Goal: Download file/media

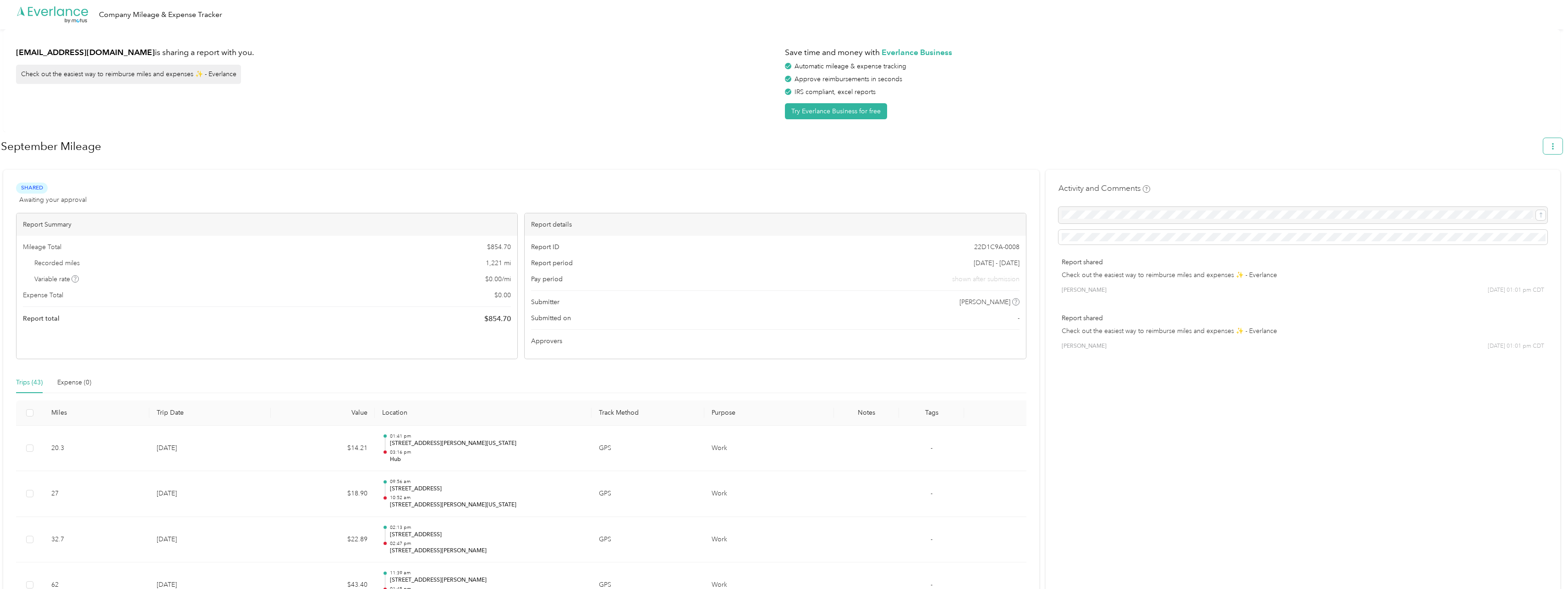
click at [1555, 149] on icon "button" at bounding box center [1553, 146] width 7 height 7
click at [1540, 185] on span "Download" at bounding box center [1531, 189] width 30 height 10
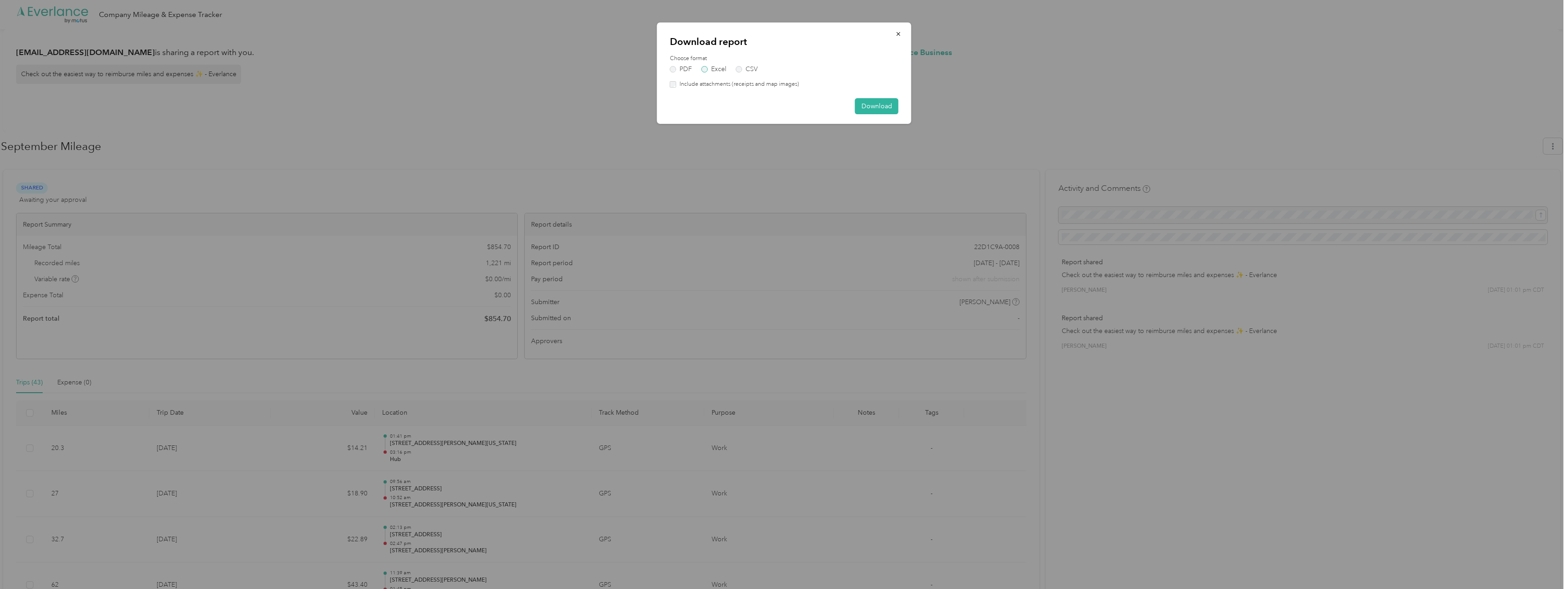
click at [709, 70] on label "Excel" at bounding box center [714, 69] width 25 height 7
click at [886, 87] on button "Download" at bounding box center [877, 90] width 44 height 16
